Goal: Transaction & Acquisition: Purchase product/service

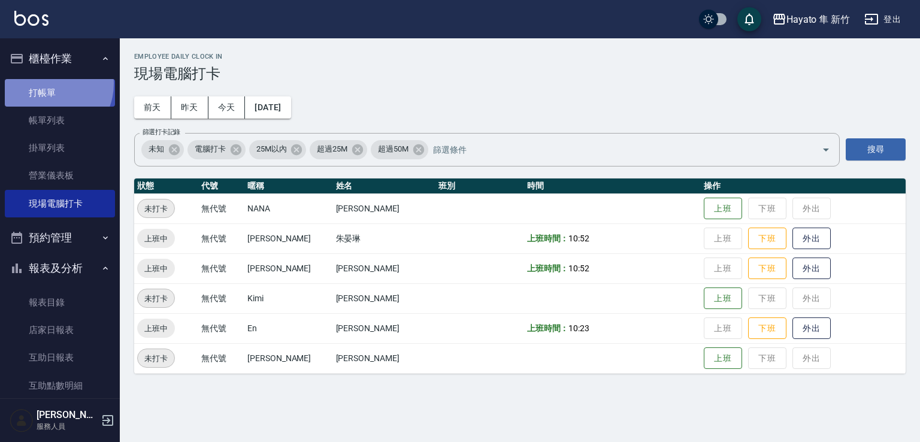
click at [47, 83] on link "打帳單" at bounding box center [60, 93] width 110 height 28
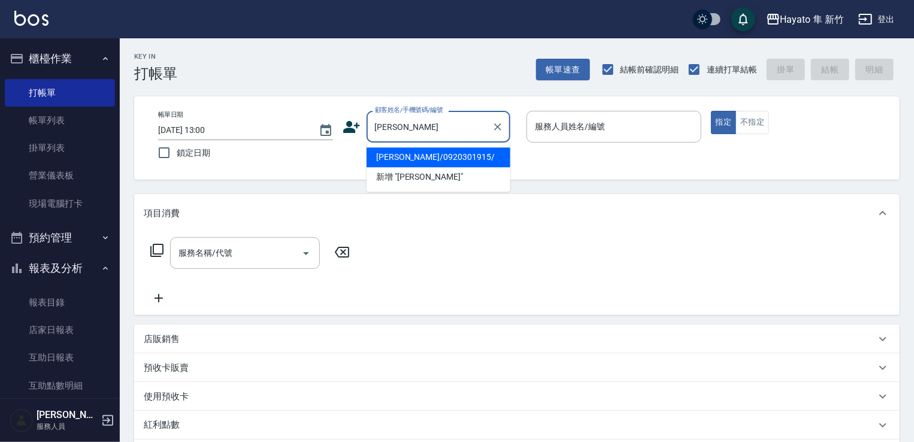
click at [445, 160] on li "[PERSON_NAME]/0920301915/" at bounding box center [439, 157] width 144 height 20
type input "[PERSON_NAME]/0920301915/"
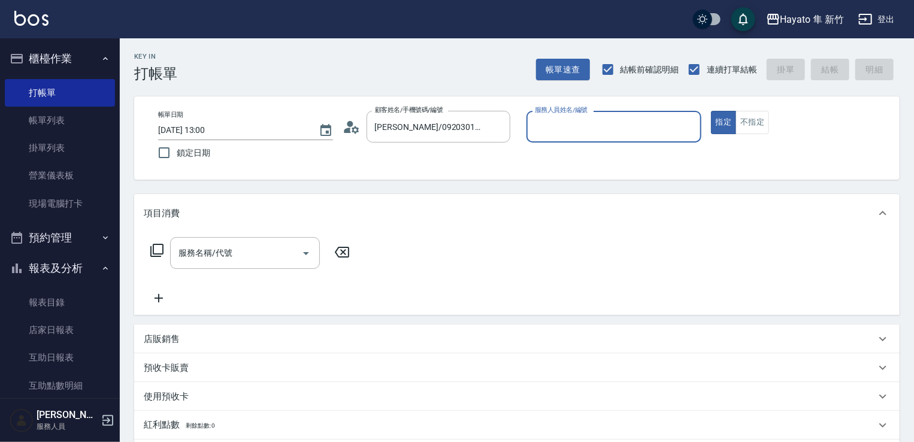
type input "En(無代號)"
click at [303, 252] on icon "Open" at bounding box center [306, 253] width 14 height 14
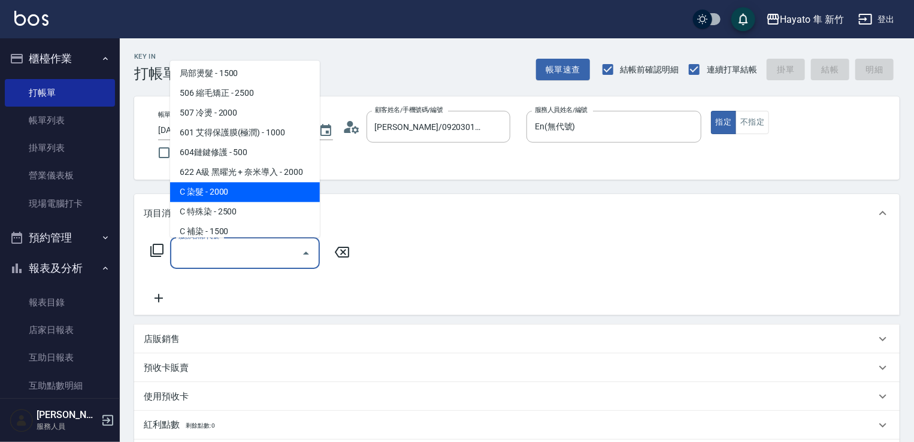
scroll to position [208, 0]
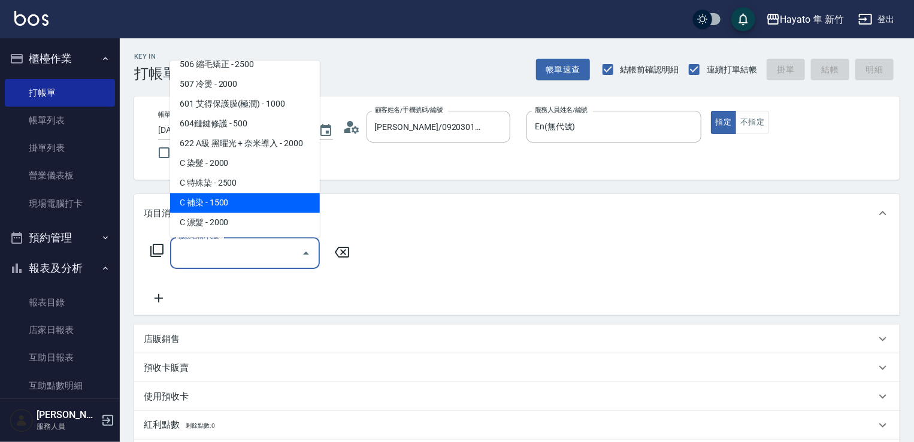
click at [253, 201] on span "C 補染 - 1500" at bounding box center [245, 203] width 150 height 20
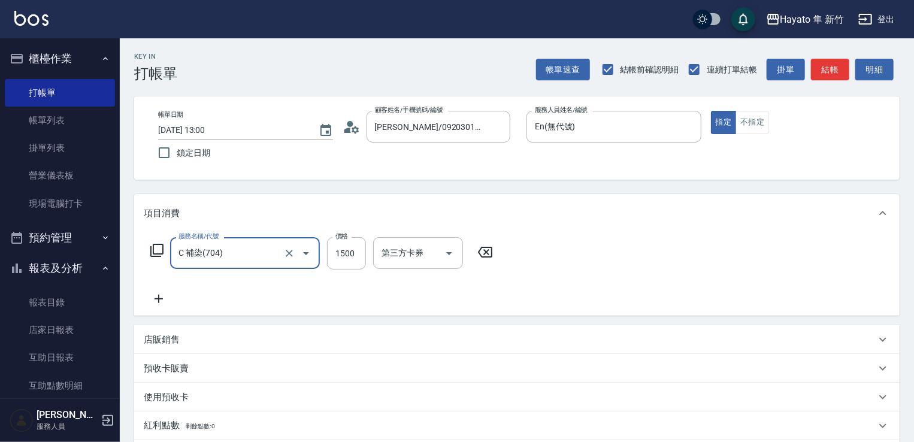
type input "C 補染(704)"
click at [359, 256] on input "1500" at bounding box center [346, 253] width 39 height 32
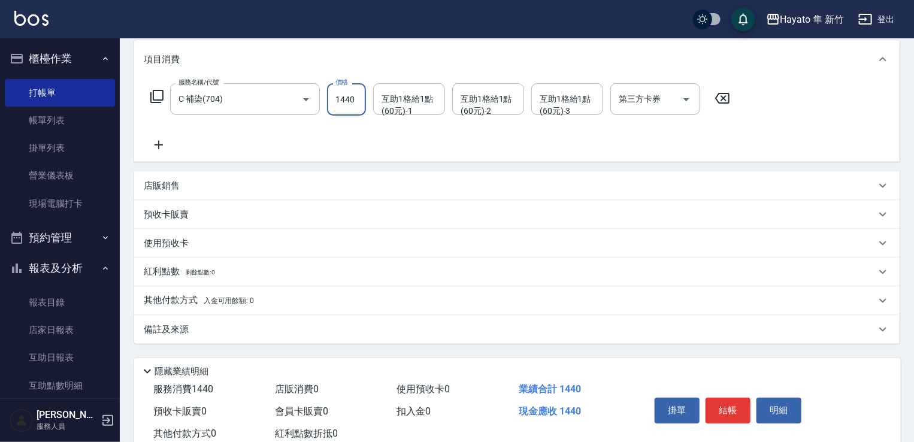
scroll to position [190, 0]
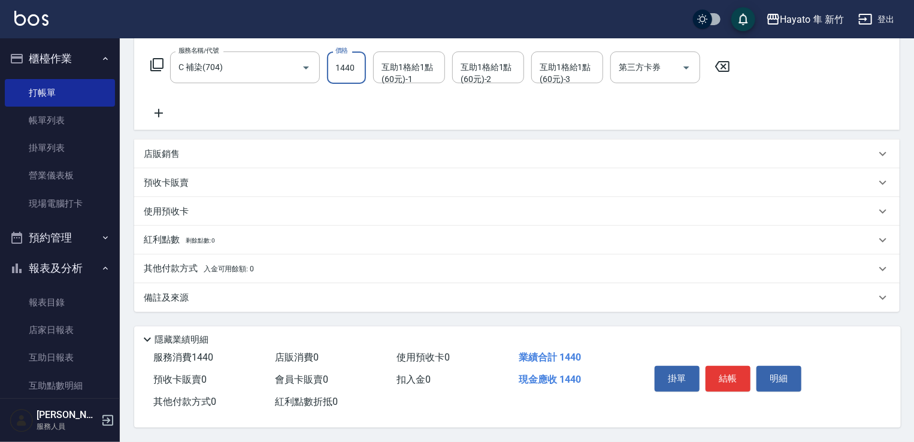
type input "1440"
click at [255, 299] on div "備註及來源" at bounding box center [510, 298] width 732 height 13
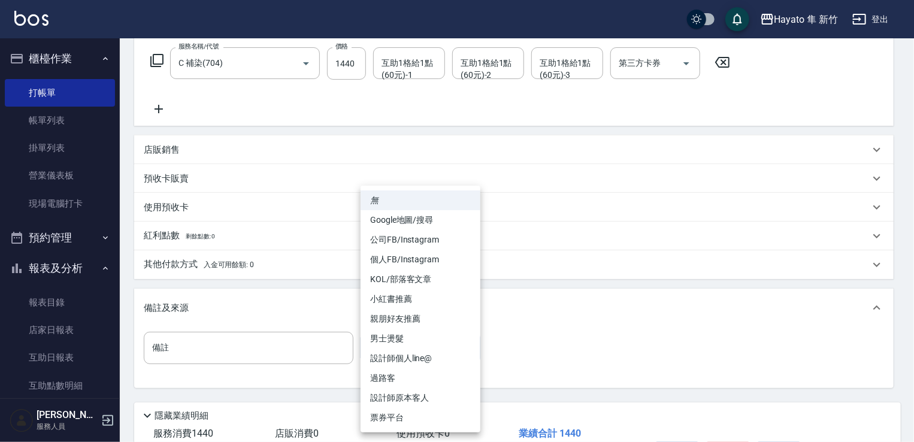
click at [413, 348] on body "Hayato 隼 新竹 登出 櫃檯作業 打帳單 帳單列表 掛單列表 營業儀表板 現場電腦打卡 預約管理 預約管理 報表及分析 報表目錄 店家日報表 互助日報表…" at bounding box center [457, 164] width 914 height 708
click at [427, 403] on li "設計師原本客人" at bounding box center [421, 398] width 120 height 20
type input "設計師原本客人"
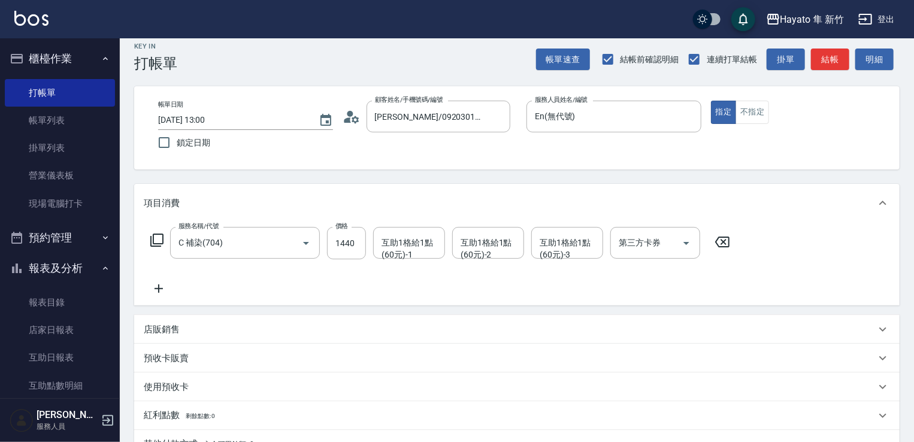
scroll to position [70, 0]
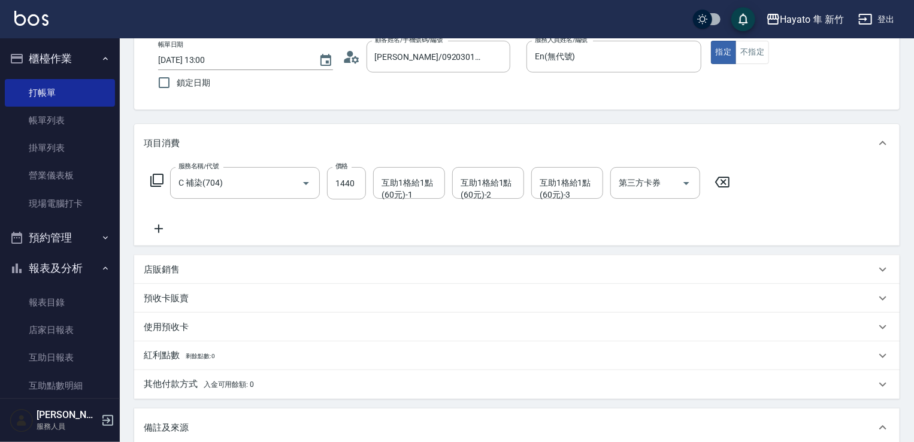
click at [261, 396] on div "其他付款方式 入金可用餘額: 0" at bounding box center [517, 384] width 766 height 29
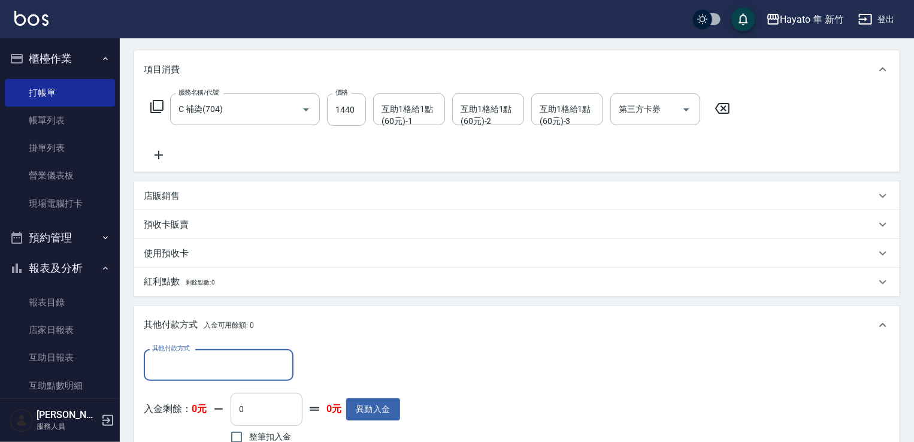
scroll to position [190, 0]
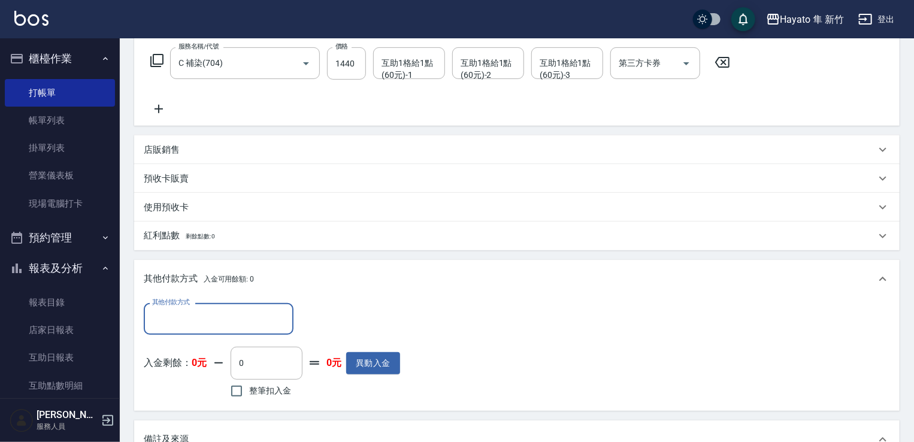
click at [223, 311] on input "其他付款方式" at bounding box center [218, 319] width 139 height 21
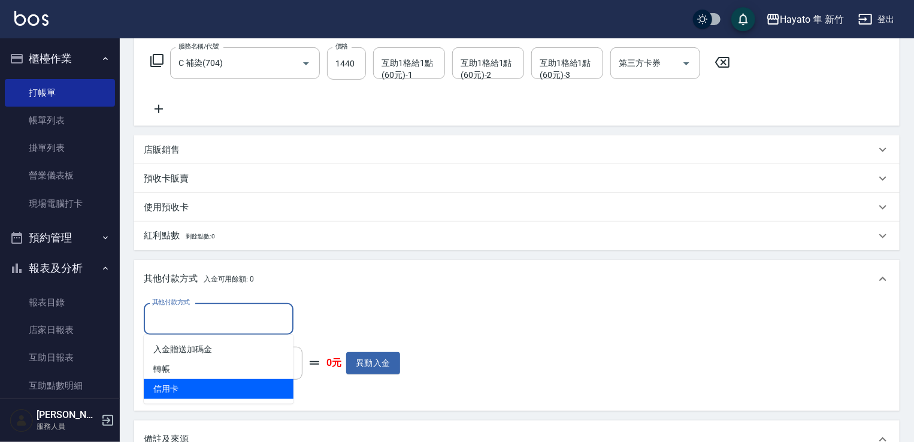
click at [200, 402] on ul "入金贈送加碼金 轉帳 信用卡" at bounding box center [219, 369] width 150 height 69
click at [200, 389] on span "信用卡" at bounding box center [219, 389] width 150 height 20
type input "信用卡"
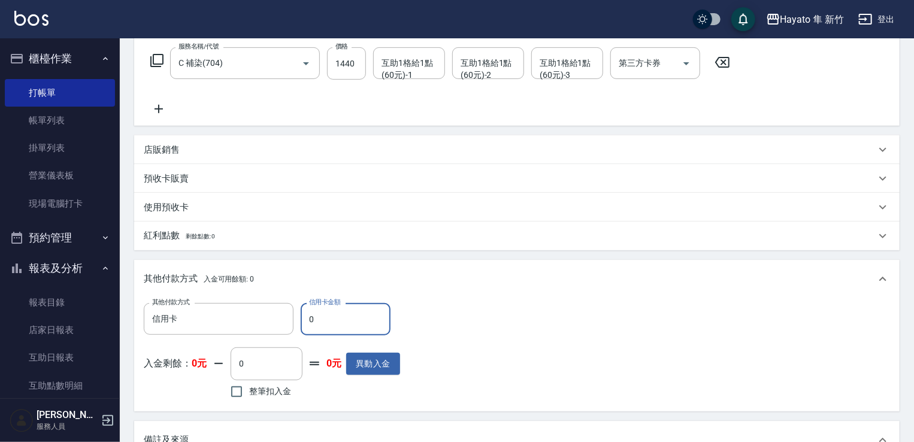
drag, startPoint x: 347, startPoint y: 317, endPoint x: 304, endPoint y: 326, distance: 44.1
click at [304, 326] on input "0" at bounding box center [346, 319] width 90 height 32
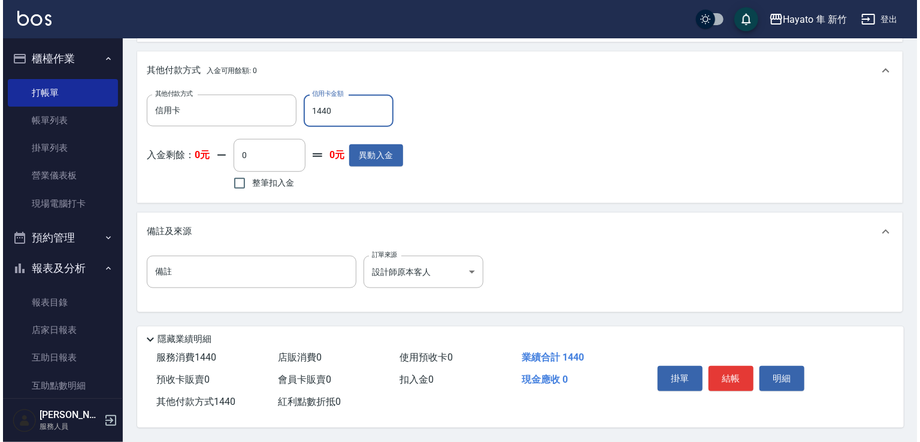
scroll to position [403, 0]
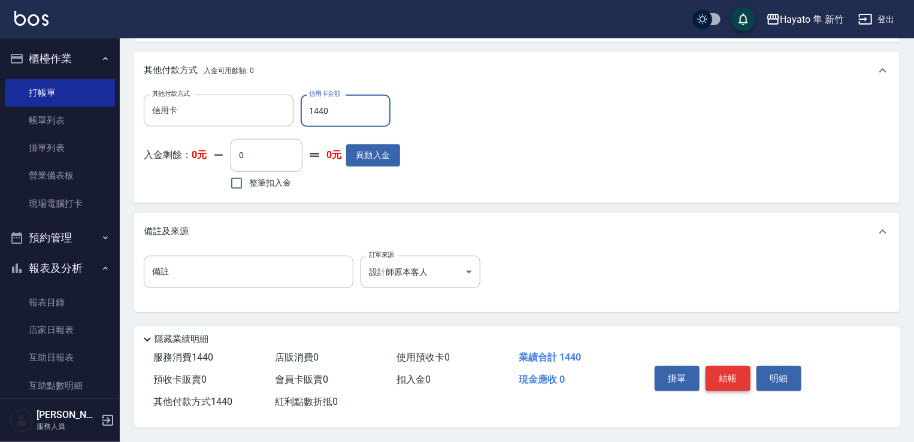
type input "1440"
click at [727, 374] on button "結帳" at bounding box center [728, 378] width 45 height 25
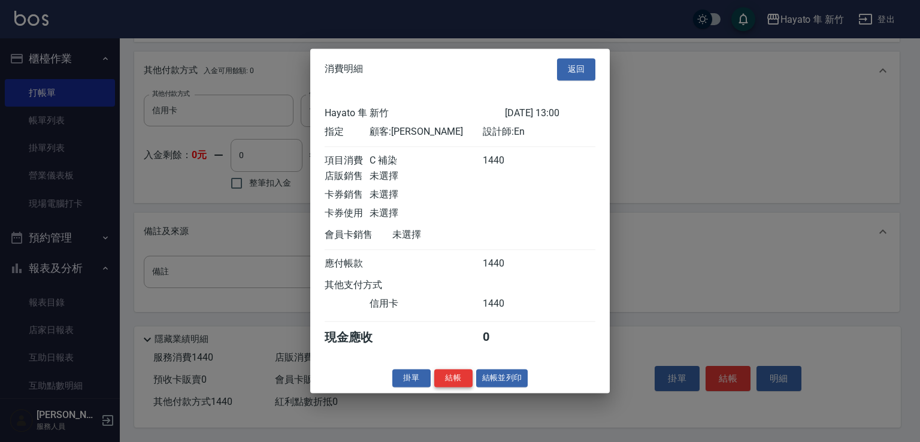
click at [447, 386] on button "結帳" at bounding box center [453, 378] width 38 height 19
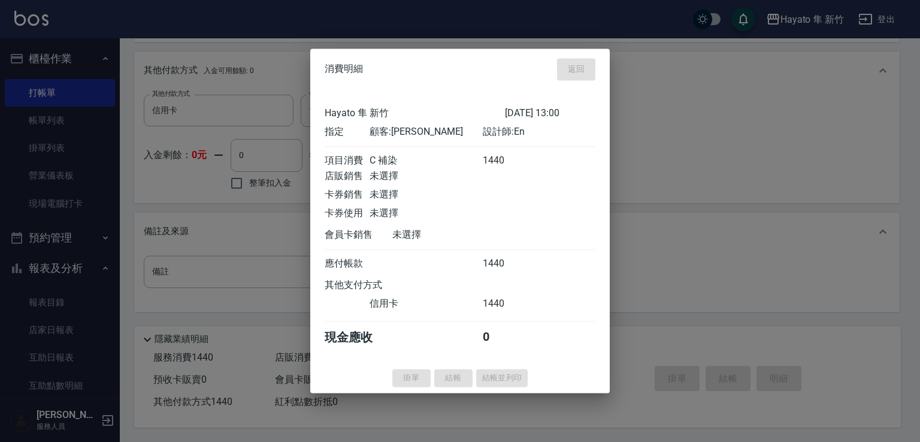
type input "[DATE] 13:03"
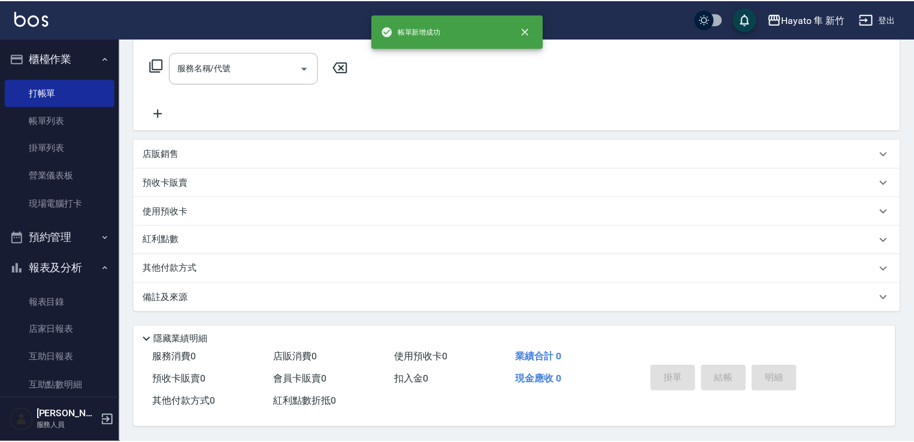
scroll to position [0, 0]
